Goal: Task Accomplishment & Management: Complete application form

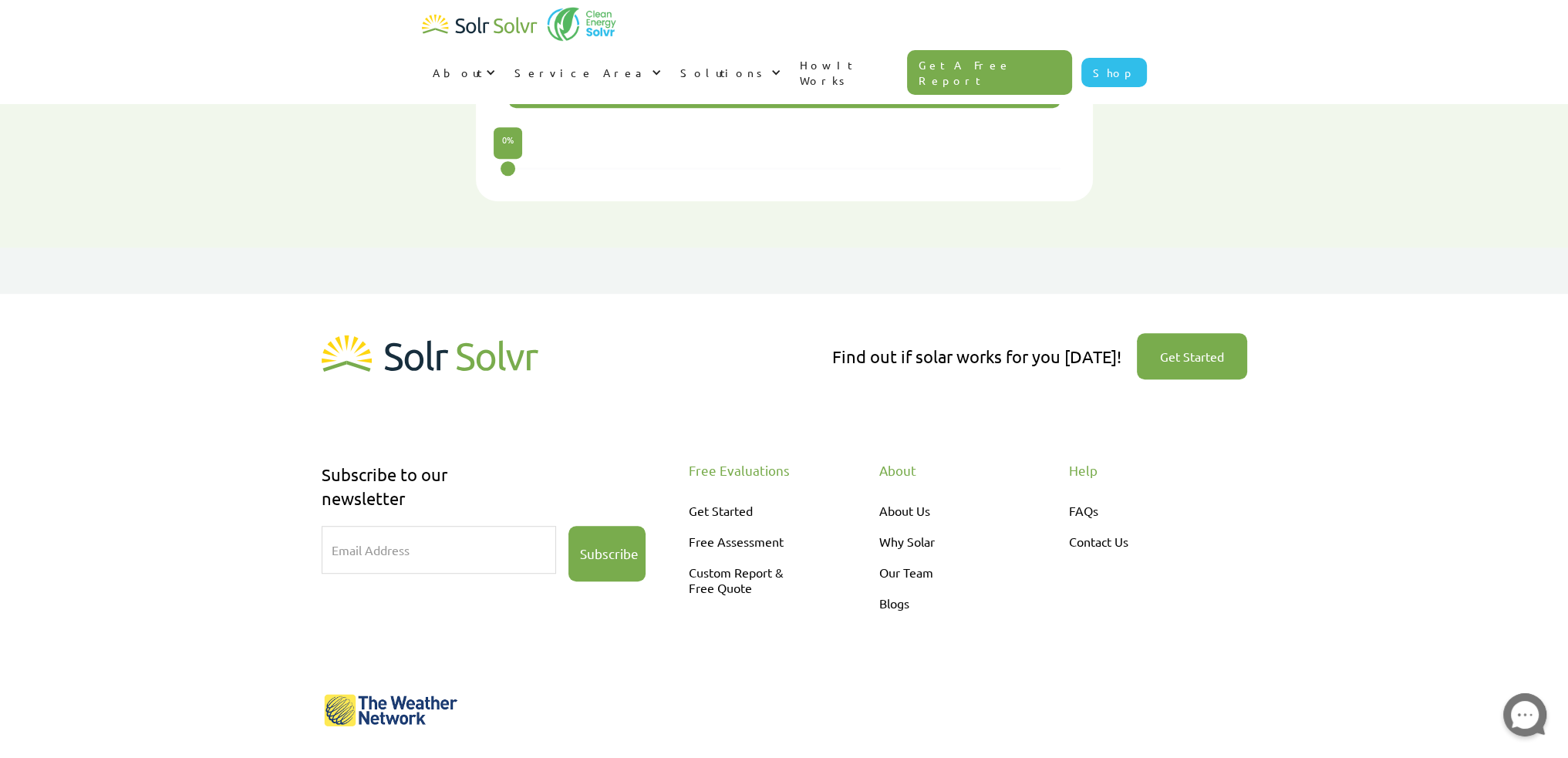
scroll to position [1282, 0]
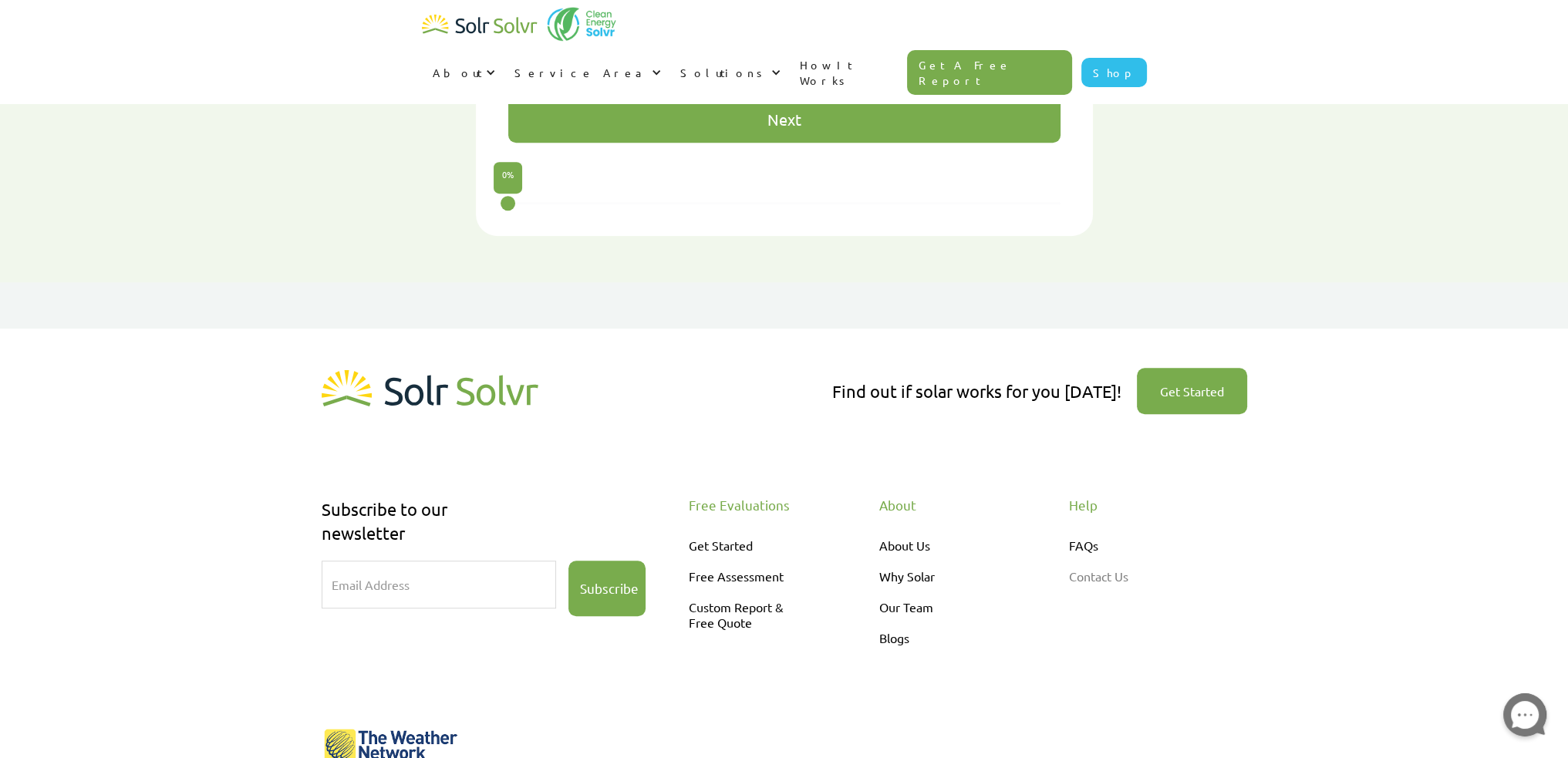
click at [1104, 560] on link "Contact Us" at bounding box center [1134, 576] width 131 height 31
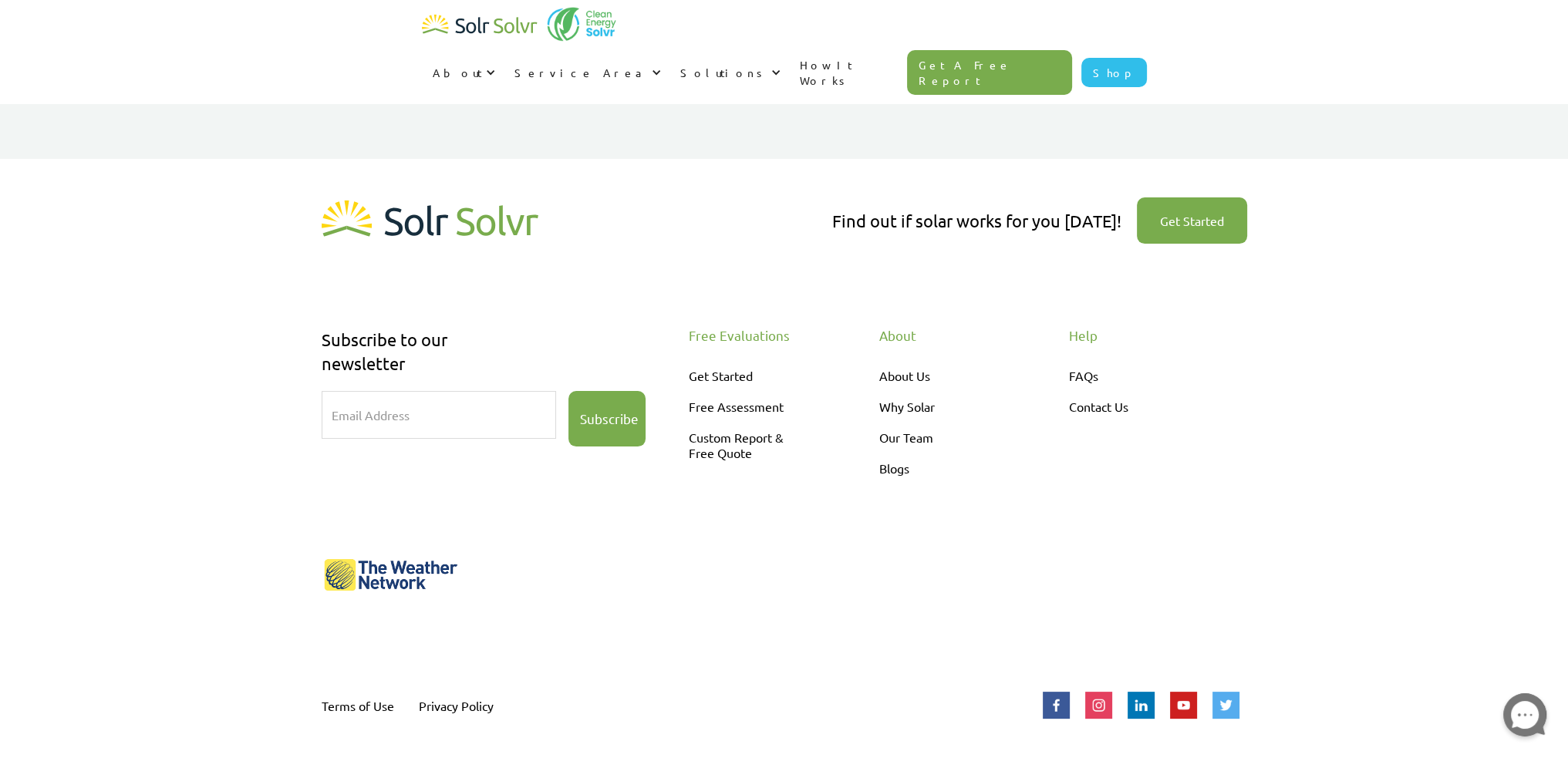
scroll to position [321, 0]
click at [1095, 408] on link "Contact Us" at bounding box center [1134, 405] width 131 height 31
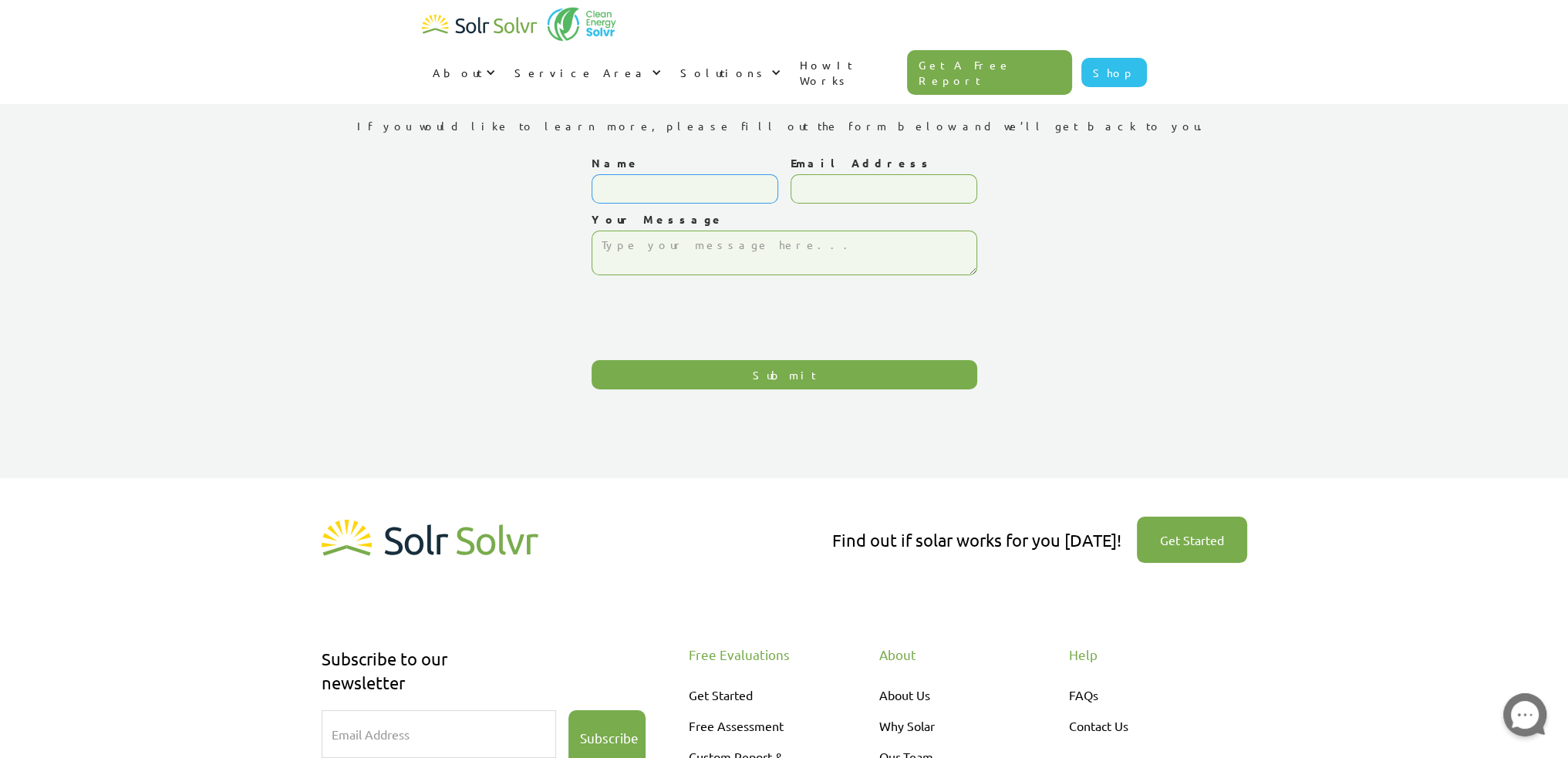
click at [680, 191] on input "Name" at bounding box center [684, 189] width 186 height 29
type input "cOLLIN"
click at [848, 185] on input "Email Address" at bounding box center [883, 189] width 186 height 29
drag, startPoint x: 620, startPoint y: 187, endPoint x: 589, endPoint y: 187, distance: 31.0
click at [589, 187] on div "Contact Us If you would like to learn more, please fill out the form below and …" at bounding box center [784, 231] width 971 height 340
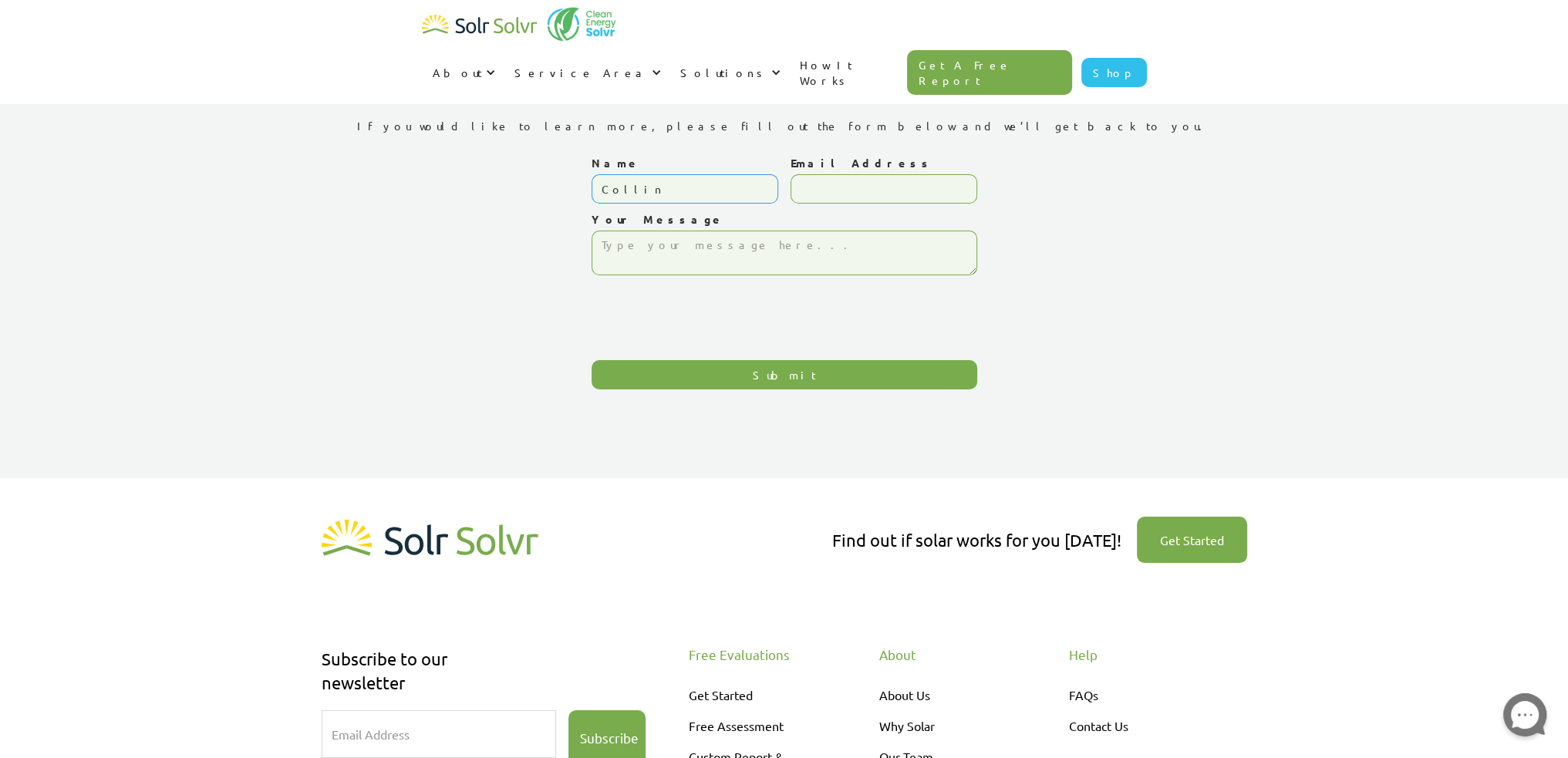
type input "Collin"
click at [833, 194] on input "Email Address" at bounding box center [883, 189] width 186 height 29
type input "Campsell"
click at [737, 259] on textarea "Your Message" at bounding box center [784, 252] width 385 height 44
click at [644, 258] on textarea "Your Message" at bounding box center [784, 252] width 385 height 44
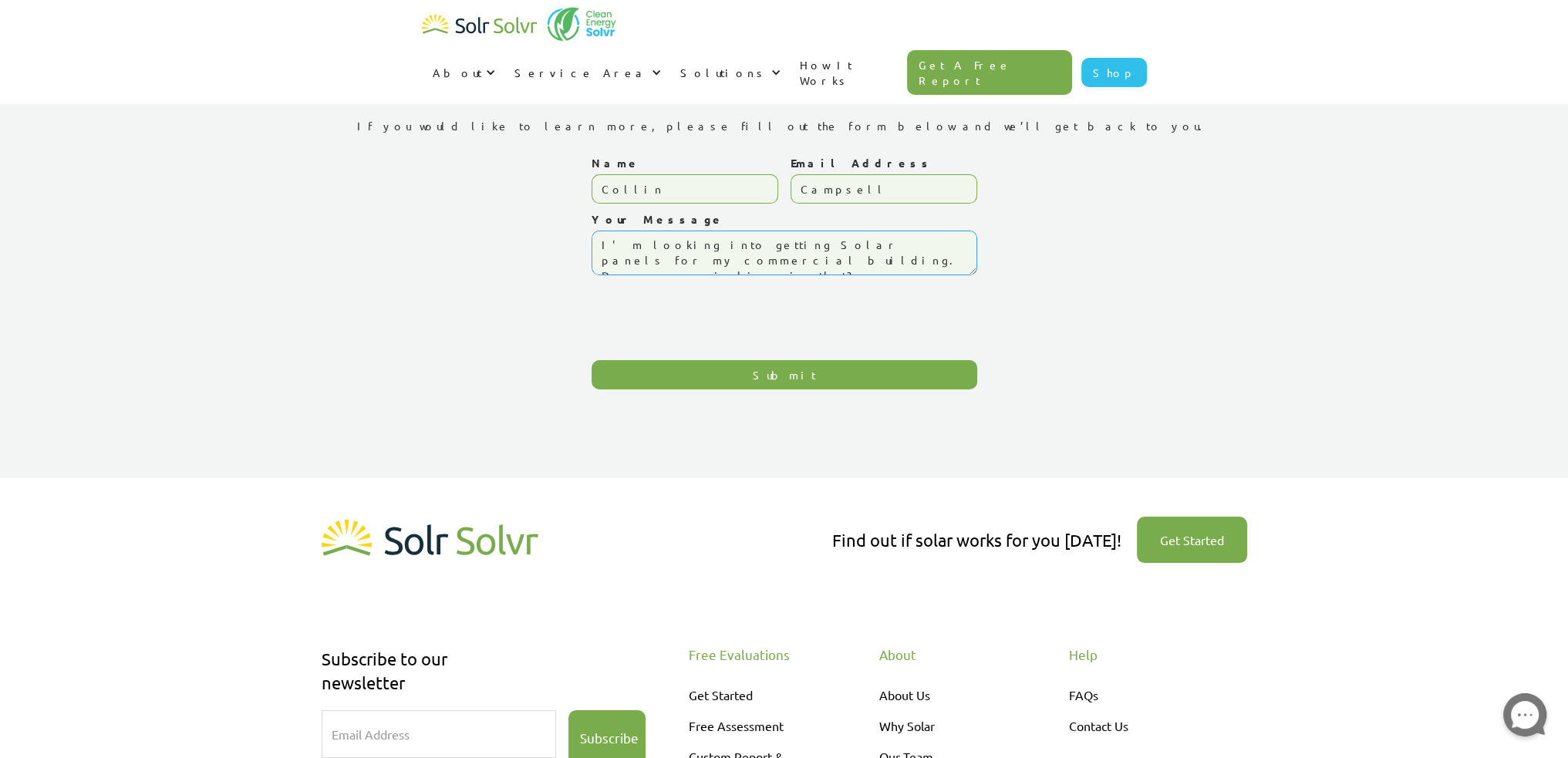
type textarea "I'm looking into getting Solar panels for my commercial building. Do you specia…"
click at [773, 379] on input "Submit" at bounding box center [784, 375] width 385 height 29
type input "Please wait..."
